Goal: Task Accomplishment & Management: Complete application form

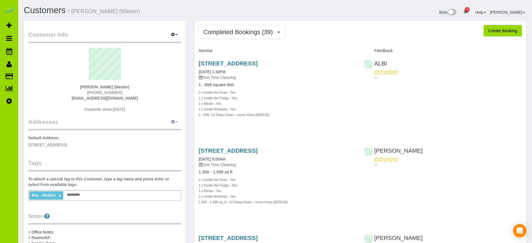
click at [173, 122] on icon "button" at bounding box center [173, 121] width 4 height 3
click at [161, 139] on button "Add New Address" at bounding box center [157, 141] width 43 height 8
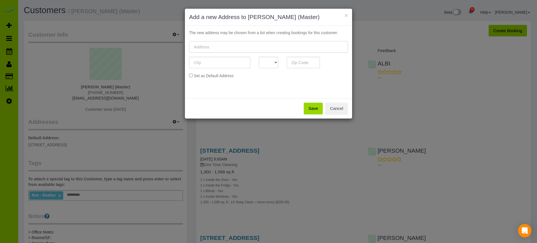
click at [217, 49] on input "text" at bounding box center [268, 46] width 159 height 11
paste input "[STREET_ADDRESS][US_STATE]"
type input "[STREET_ADDRESS][US_STATE]"
click at [209, 64] on input "text" at bounding box center [219, 62] width 61 height 11
type input "Aurora"
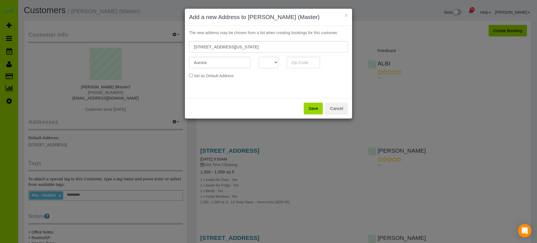
click at [275, 62] on select "AK AL AR AZ CA CO CT DC DE FL [GEOGRAPHIC_DATA] HI IA ID IL IN KS [GEOGRAPHIC_D…" at bounding box center [269, 62] width 20 height 11
select select "CO"
click at [259, 57] on select "AK AL AR AZ CA CO CT DC DE FL [GEOGRAPHIC_DATA] HI IA ID IL IN KS [GEOGRAPHIC_D…" at bounding box center [269, 62] width 20 height 11
click at [302, 64] on input "text" at bounding box center [304, 62] width 34 height 11
type input "80012"
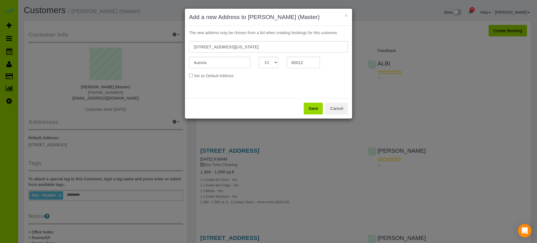
click at [314, 106] on button "Save" at bounding box center [313, 109] width 19 height 12
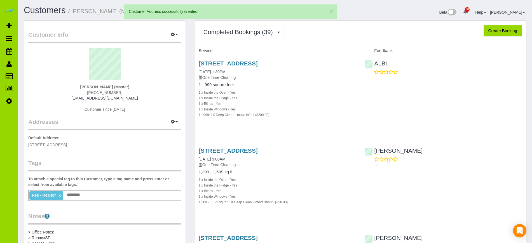
click at [503, 31] on button "Create Booking" at bounding box center [503, 31] width 38 height 12
select select "CO"
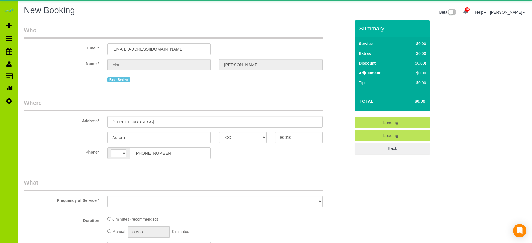
select select "string:[GEOGRAPHIC_DATA]"
select select "object:2777"
select select "string:fspay-7b9b2bea-d41d-466f-8db2-0bc3e15a9365"
select select "object:3130"
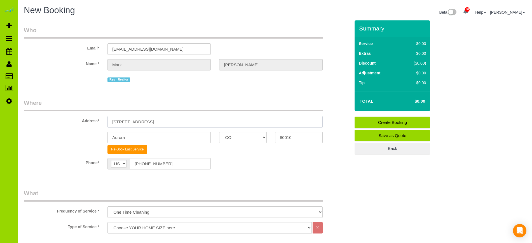
drag, startPoint x: 155, startPoint y: 123, endPoint x: 90, endPoint y: 125, distance: 65.0
click at [90, 125] on div "Address* [STREET_ADDRESS]" at bounding box center [187, 113] width 335 height 29
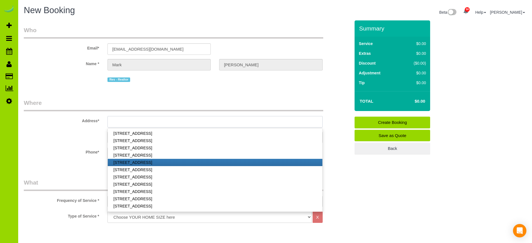
scroll to position [203, 0]
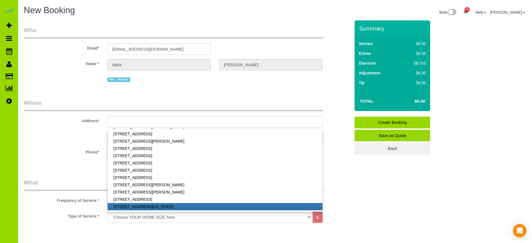
click at [173, 205] on link "[STREET_ADDRESS][US_STATE]" at bounding box center [215, 206] width 214 height 7
type input "[STREET_ADDRESS][US_STATE]"
type input "80012"
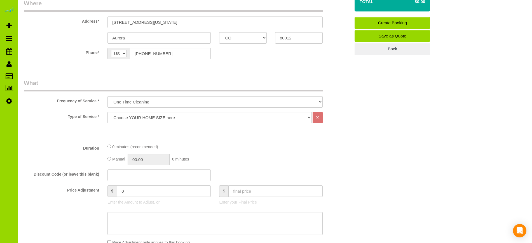
scroll to position [101, 0]
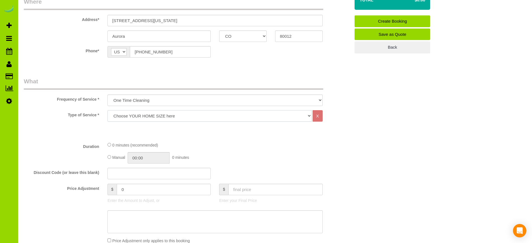
click at [129, 120] on select "Choose YOUR HOME SIZE here Hourly Cleaning 1 - 999 square feet 1,000 - 1,299 sq…" at bounding box center [209, 115] width 204 height 11
select select "37"
click at [107, 110] on select "Choose YOUR HOME SIZE here Hourly Cleaning 1 - 999 square feet 1,000 - 1,299 sq…" at bounding box center [209, 115] width 204 height 11
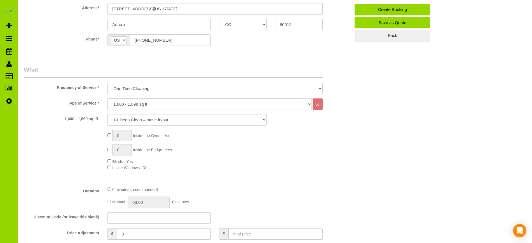
scroll to position [156, 0]
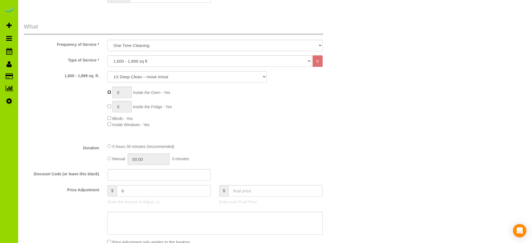
type input "1"
click at [227, 145] on div "8 hours 0 minutes (recommended)" at bounding box center [214, 146] width 215 height 6
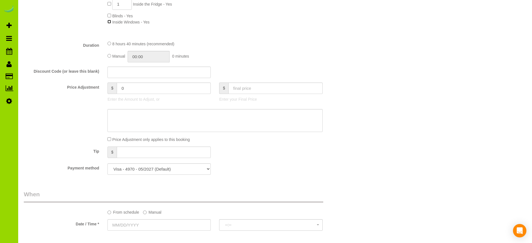
scroll to position [264, 0]
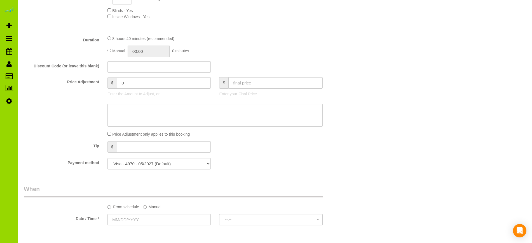
click at [108, 53] on div "Manual 00:00 0 minutes" at bounding box center [214, 51] width 215 height 11
click at [148, 53] on input "08:40" at bounding box center [149, 51] width 42 height 11
type input "04:30"
click at [139, 90] on li "04:30" at bounding box center [142, 90] width 25 height 7
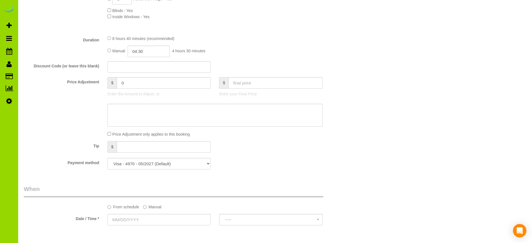
click at [272, 155] on fieldset "What Frequency of Service * One Time Cleaning Weekly Cleaning Biweekly Cleaning…" at bounding box center [187, 44] width 327 height 260
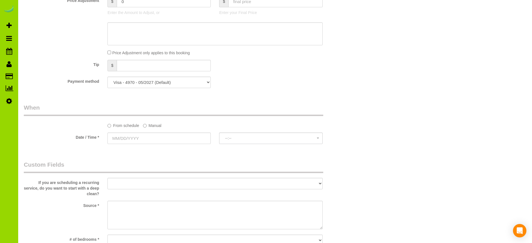
scroll to position [353, 0]
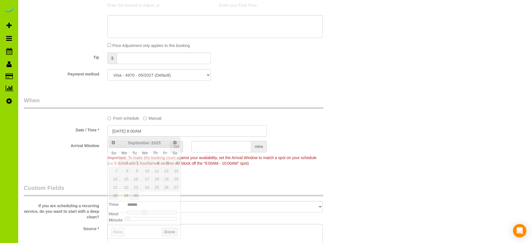
click at [130, 132] on input "[DATE] 8:00AM" at bounding box center [186, 130] width 159 height 11
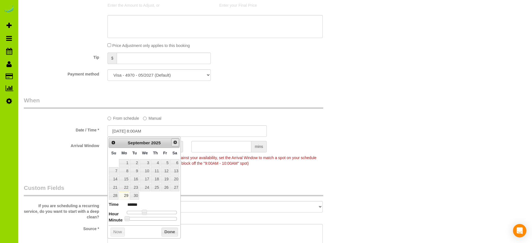
click at [175, 143] on span "Next" at bounding box center [175, 142] width 4 height 4
click at [146, 162] on link "1" at bounding box center [145, 163] width 11 height 8
type input "[DATE] 9:00AM"
type input "******"
click at [147, 214] on span at bounding box center [146, 212] width 5 height 5
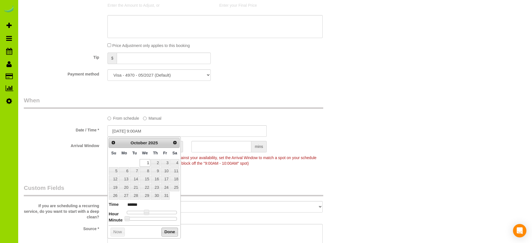
click at [171, 230] on button "Done" at bounding box center [170, 232] width 17 height 9
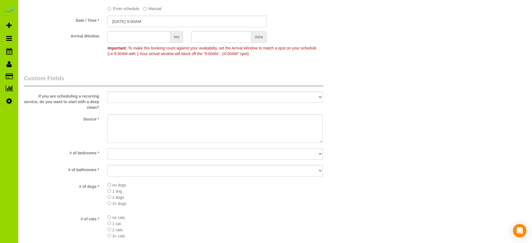
scroll to position [463, 0]
click at [130, 128] on textarea at bounding box center [214, 128] width 215 height 29
type textarea "Prev client, VIP."
click at [127, 155] on select "No bedrooms 1 bedroom 2 bedrooms 3 bedrooms 4 bedrooms 5 bedrooms 6 bedrooms 7 …" at bounding box center [214, 153] width 215 height 11
select select "number:4"
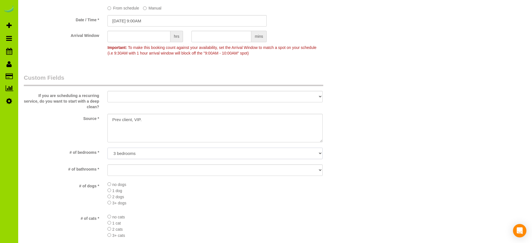
click at [107, 148] on select "No bedrooms 1 bedroom 2 bedrooms 3 bedrooms 4 bedrooms 5 bedrooms 6 bedrooms 7 …" at bounding box center [214, 153] width 215 height 11
click at [128, 172] on select "No bathrooms 1 bathrooms 1.5 bathrooms 2 bathrooms 2.5 bathrooms 3 bathrooms 3.…" at bounding box center [214, 170] width 215 height 11
select select "number:14"
click at [107, 165] on select "No bathrooms 1 bathrooms 1.5 bathrooms 2 bathrooms 2.5 bathrooms 3 bathrooms 3.…" at bounding box center [214, 170] width 215 height 11
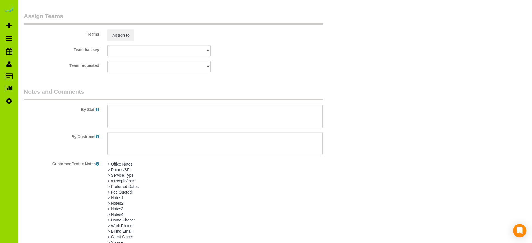
scroll to position [831, 0]
click at [118, 104] on textarea at bounding box center [214, 114] width 215 height 23
click at [141, 107] on textarea at bounding box center [214, 114] width 215 height 23
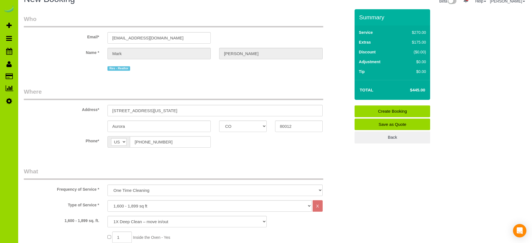
scroll to position [11, 0]
type textarea "- Est 9 hours. - Lockbox 1530. - No basement."
click at [381, 111] on link "Create Booking" at bounding box center [393, 112] width 76 height 12
